Goal: Task Accomplishment & Management: Complete application form

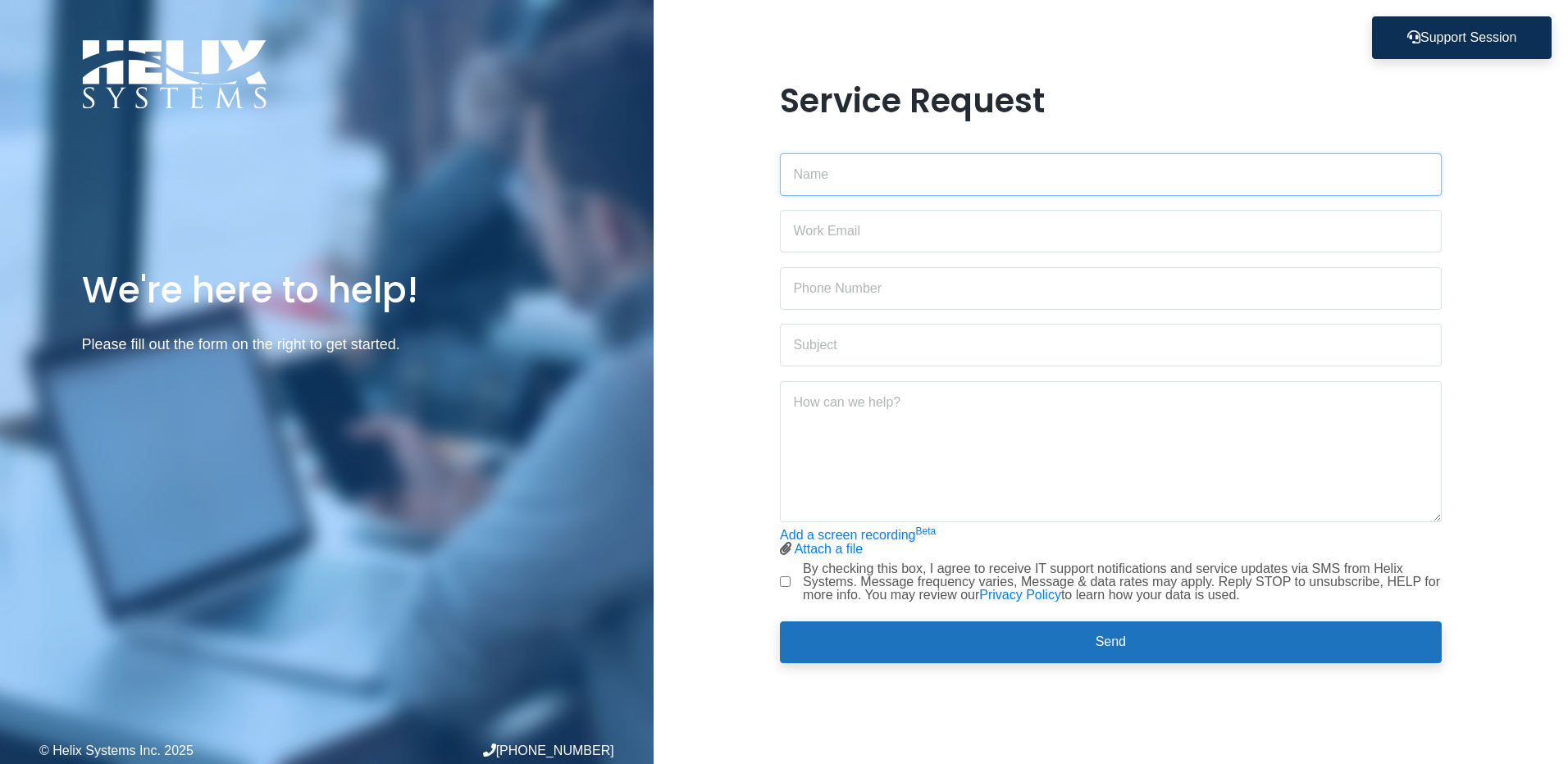
click at [841, 189] on input "text" at bounding box center [1110, 175] width 661 height 43
type input "[PERSON_NAME]"
click at [719, 299] on div "Service Request [PERSON_NAME] Add a screen recording Beta Attach a file Stop sc…" at bounding box center [1110, 382] width 914 height 602
click at [834, 231] on input "email" at bounding box center [1110, 231] width 661 height 43
type input "[PERSON_NAME][EMAIL_ADDRESS][DOMAIN_NAME]"
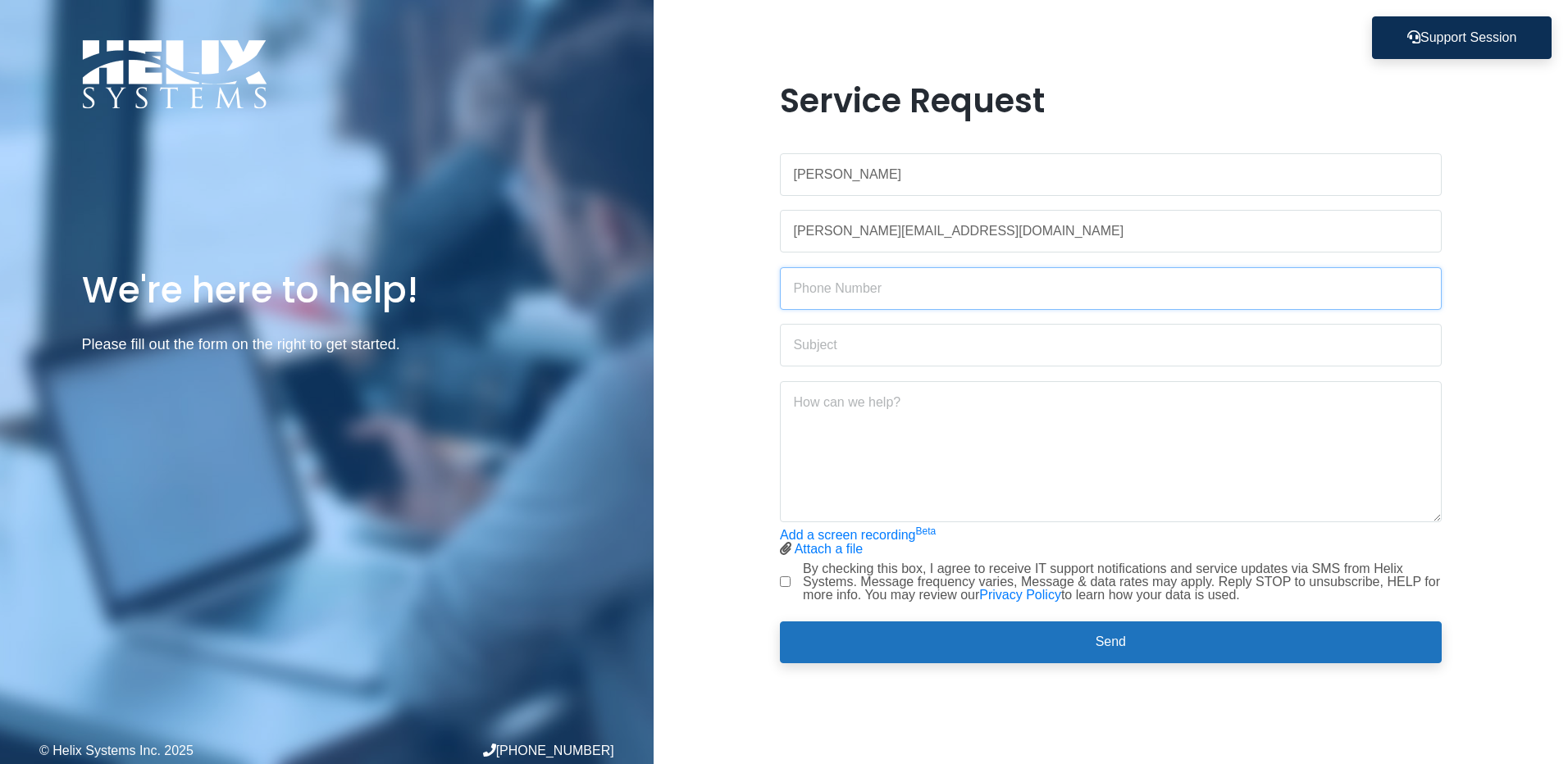
click at [862, 299] on input "text" at bounding box center [1110, 289] width 661 height 43
type input "6318485943"
click at [870, 353] on input "text" at bounding box center [1110, 345] width 661 height 43
type input "Internet in [GEOGRAPHIC_DATA] office is completely down"
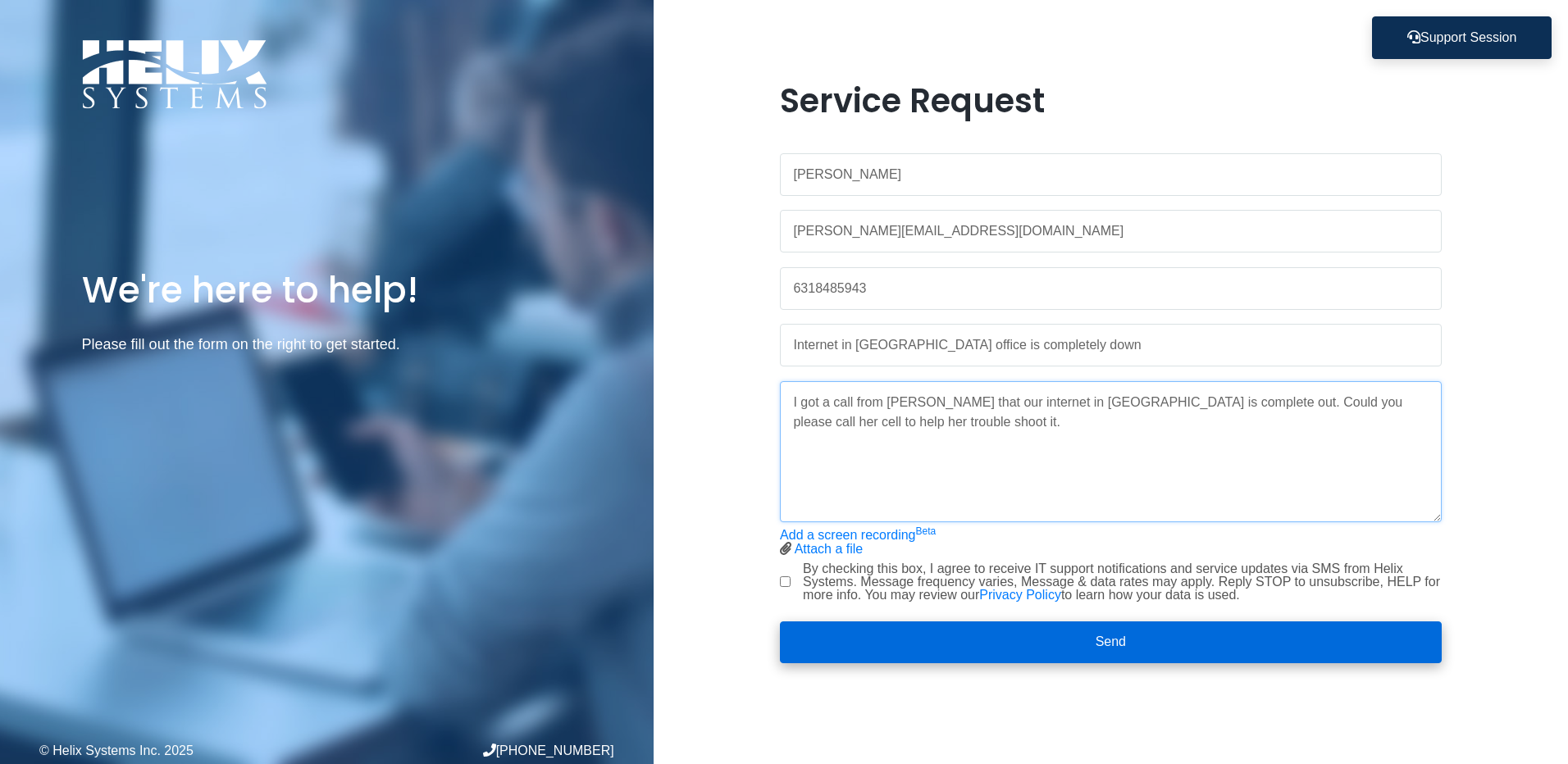
type textarea "I got a call from [PERSON_NAME] that our internet in [GEOGRAPHIC_DATA] is compl…"
click at [1080, 651] on button "Send" at bounding box center [1110, 643] width 661 height 43
